Goal: Transaction & Acquisition: Purchase product/service

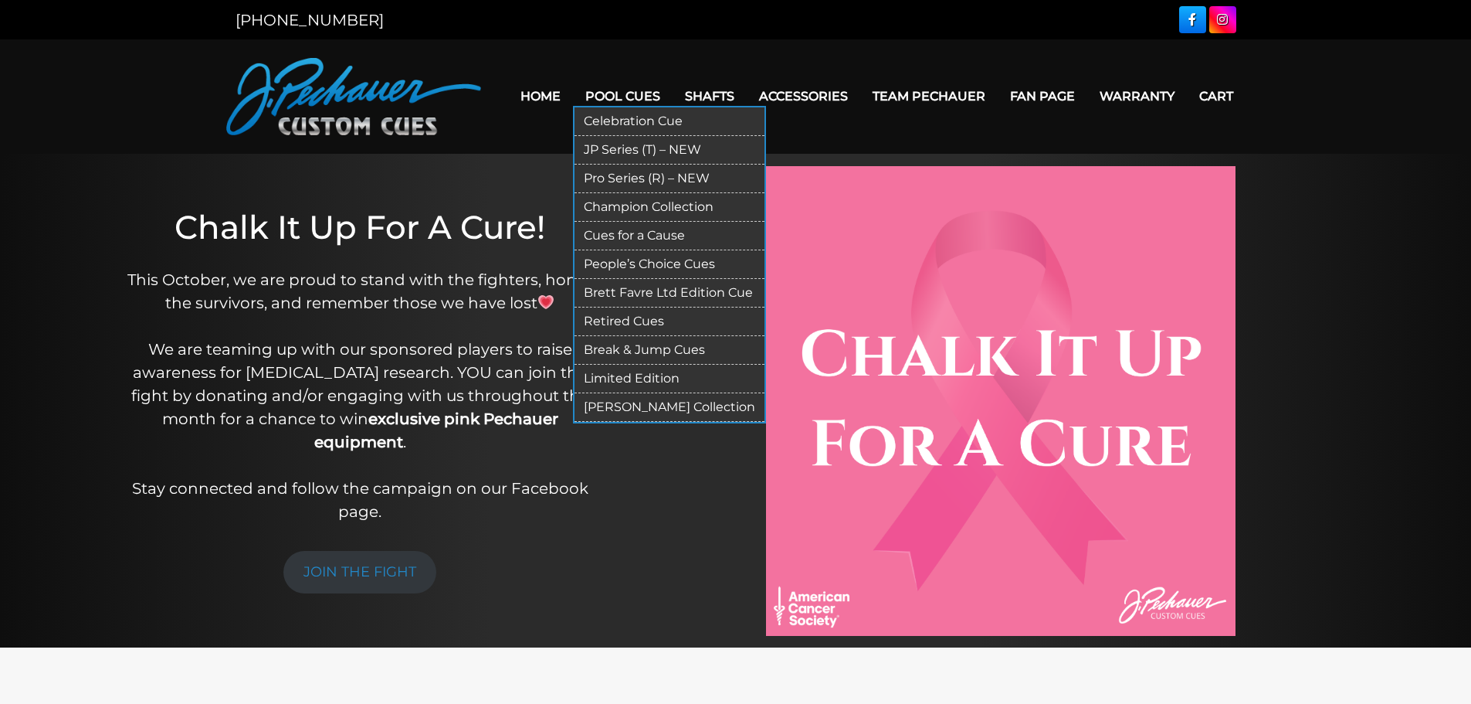
click at [612, 88] on link "Pool Cues" at bounding box center [623, 95] width 100 height 39
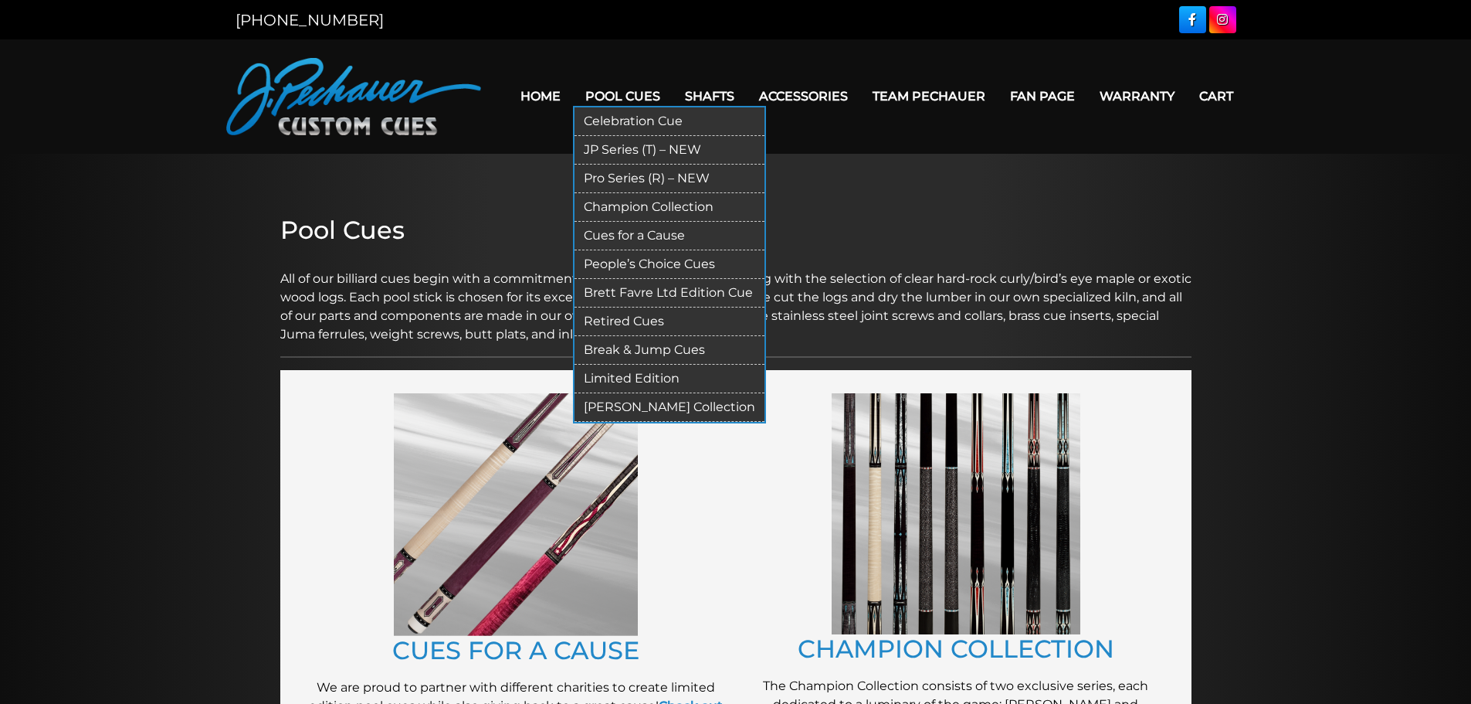
click at [657, 177] on link "Pro Series (R) – NEW" at bounding box center [670, 179] width 190 height 29
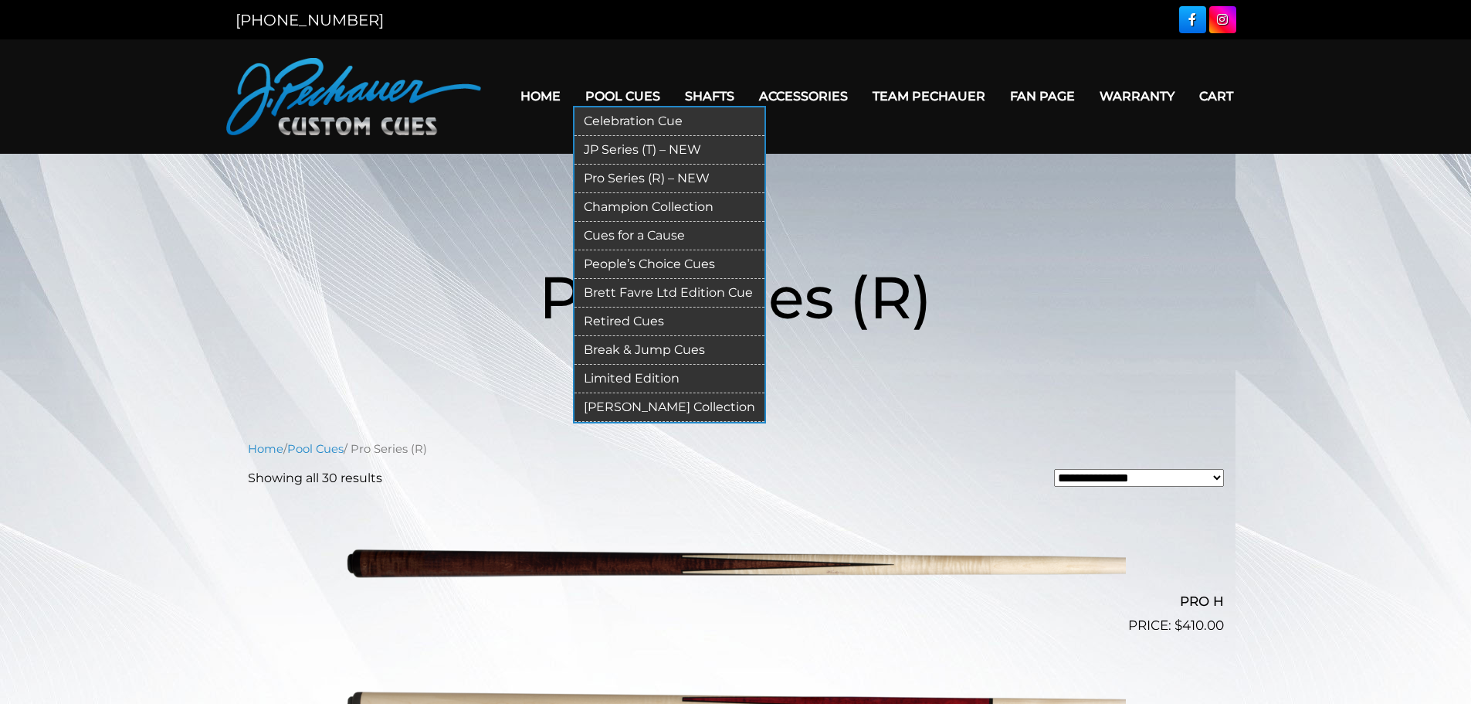
click at [593, 91] on link "Pool Cues" at bounding box center [623, 95] width 100 height 39
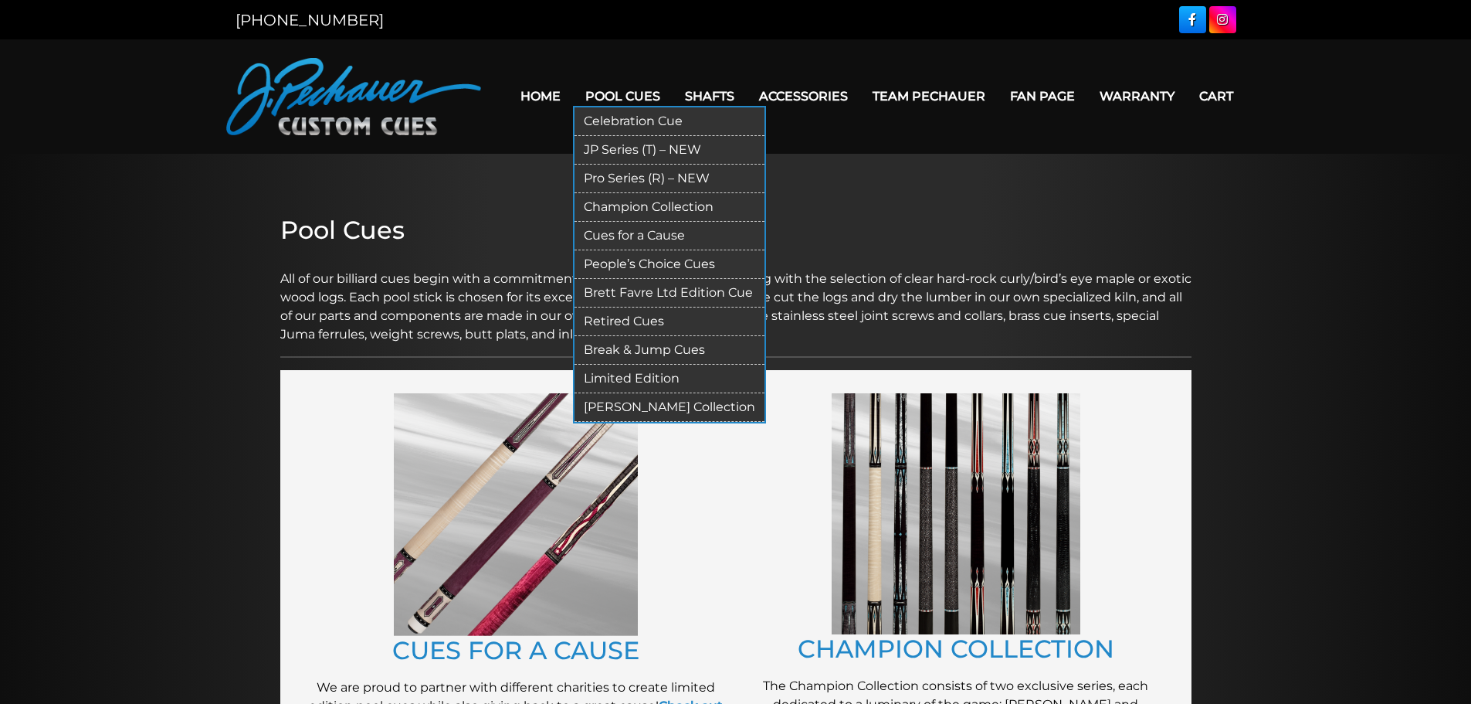
click at [629, 148] on link "JP Series (T) – NEW" at bounding box center [670, 150] width 190 height 29
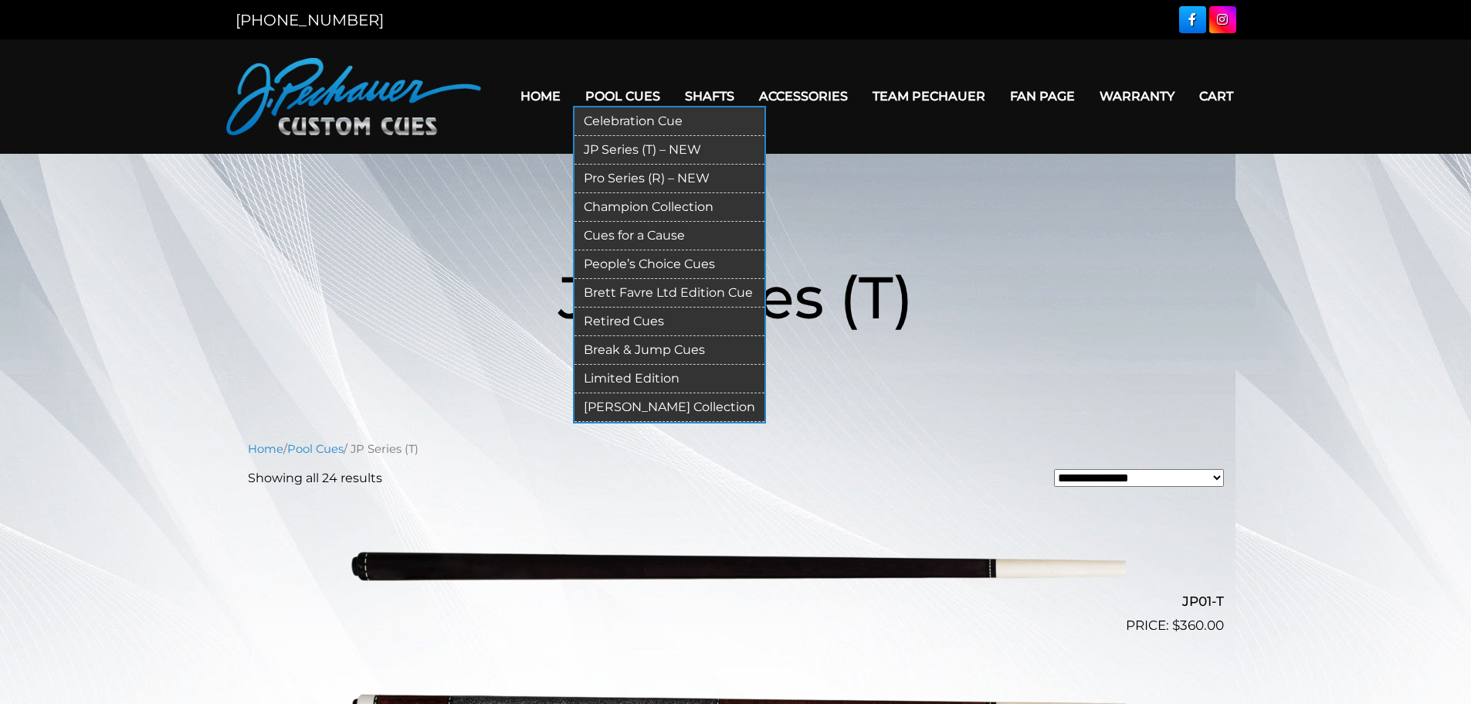
click at [626, 84] on link "Pool Cues" at bounding box center [623, 95] width 100 height 39
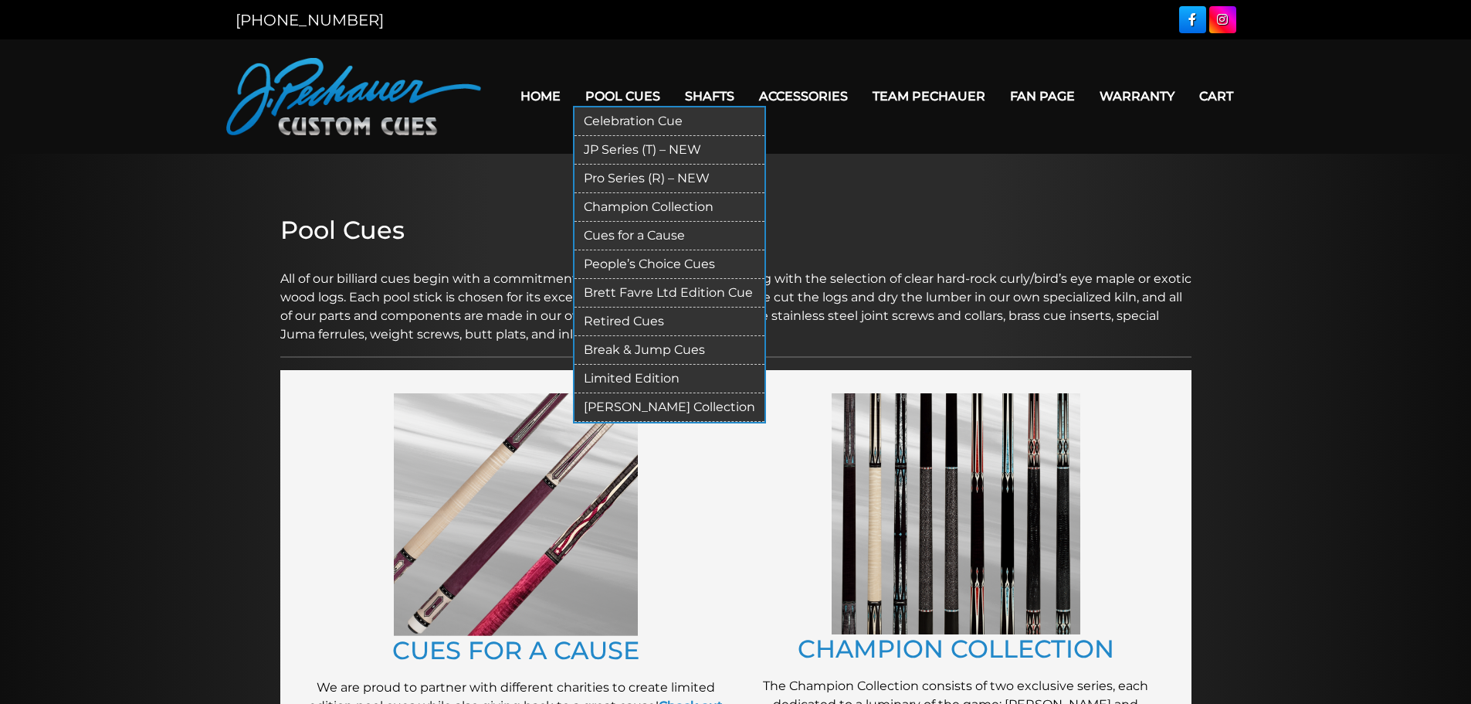
click at [636, 205] on link "Champion Collection" at bounding box center [670, 207] width 190 height 29
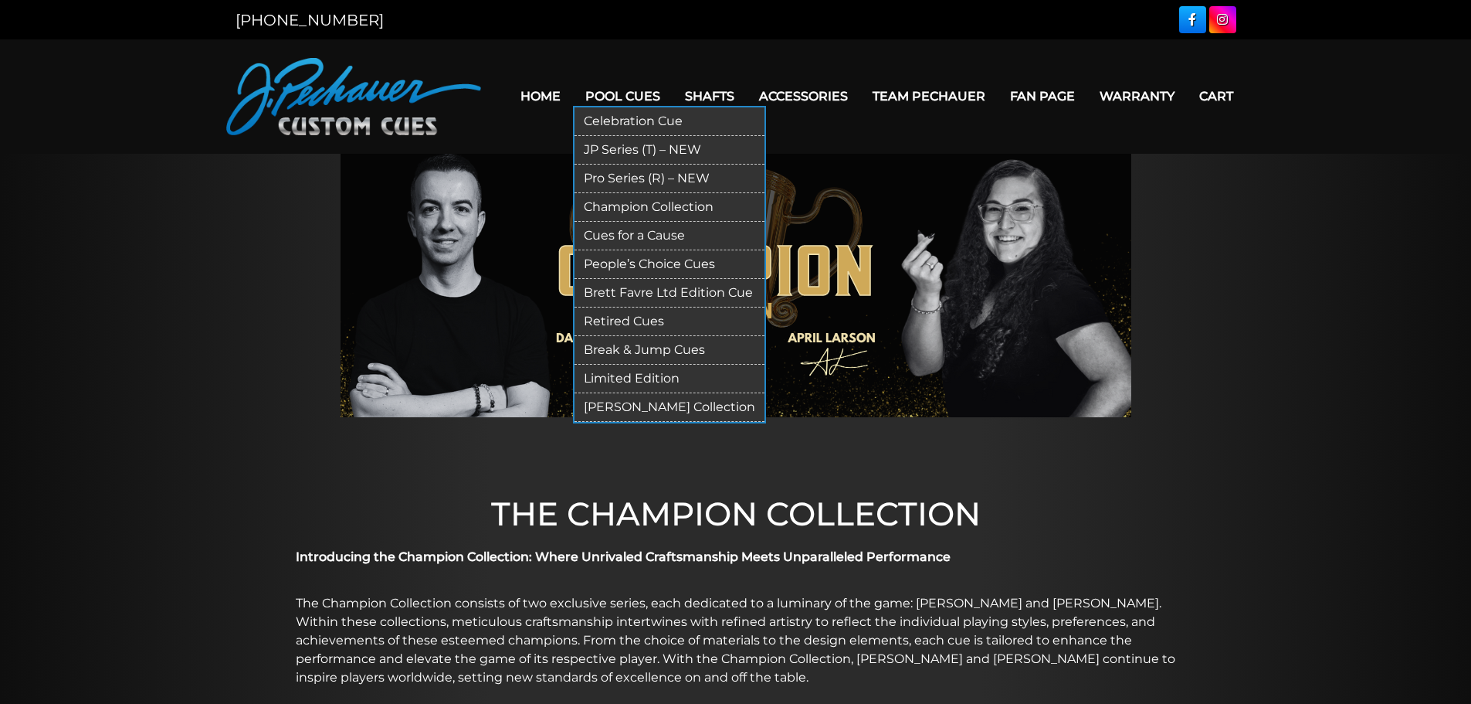
click at [616, 100] on link "Pool Cues" at bounding box center [623, 95] width 100 height 39
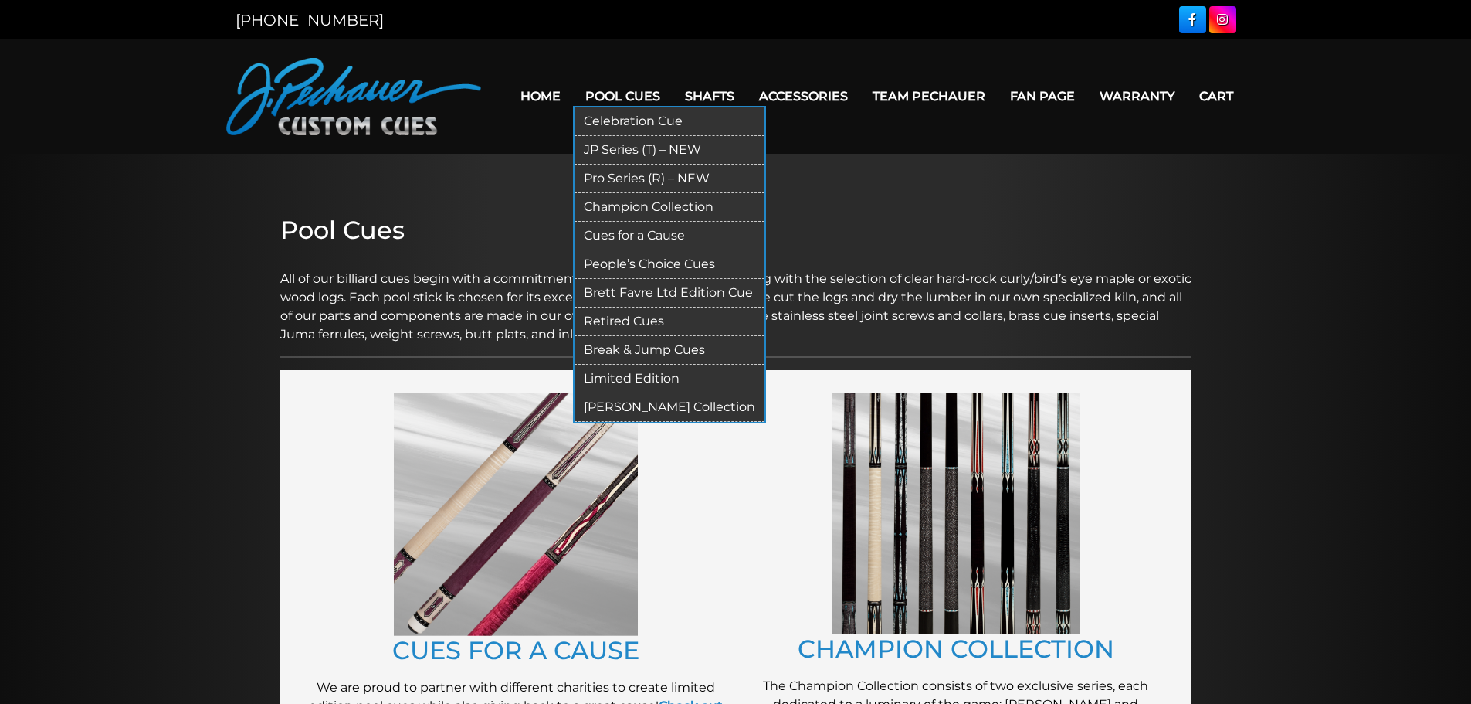
click at [683, 144] on link "JP Series (T) – NEW" at bounding box center [670, 150] width 190 height 29
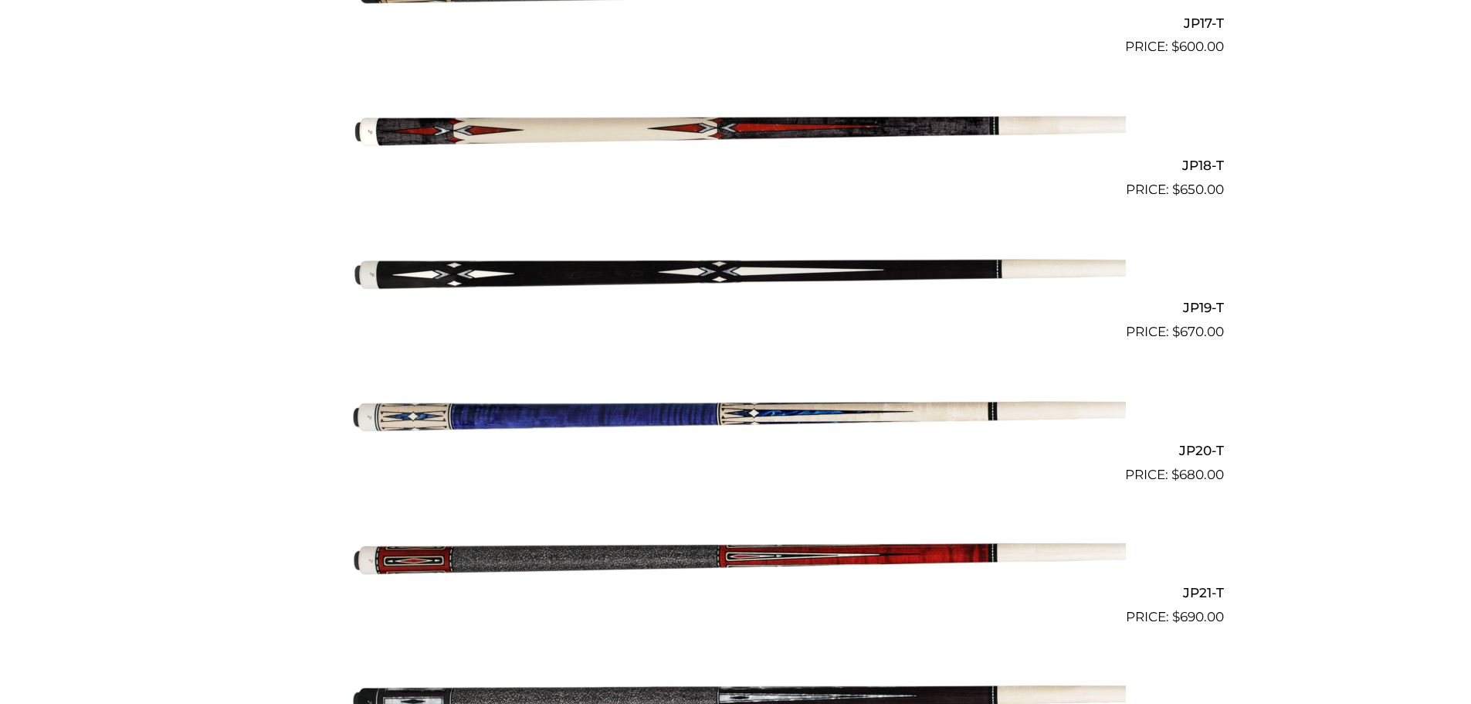
scroll to position [2886, 0]
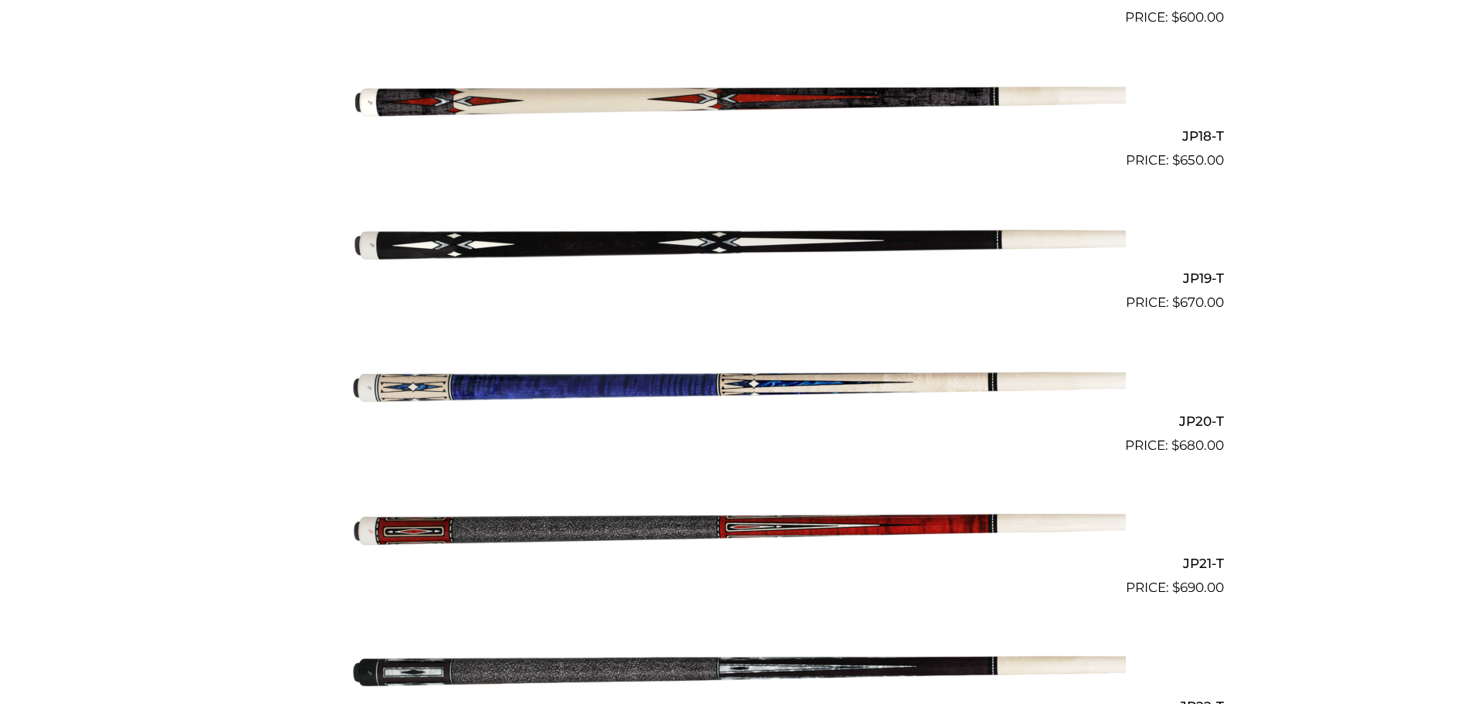
click at [705, 239] on img at bounding box center [736, 242] width 780 height 130
